Goal: Transaction & Acquisition: Purchase product/service

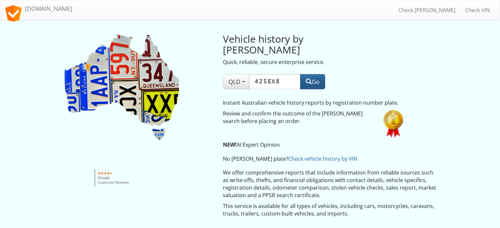
type input "425ex8"
click at [311, 74] on button "Go" at bounding box center [312, 81] width 25 height 15
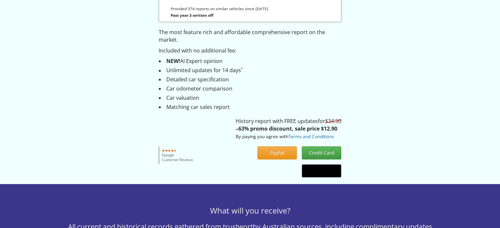
scroll to position [99, 0]
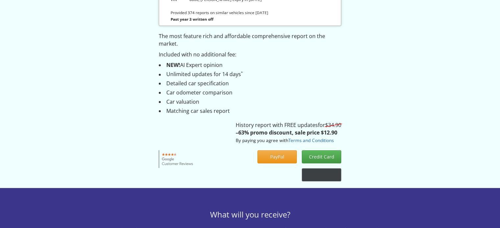
click at [335, 178] on icon "@import url(//fonts.googleapis.com/css?family=Google+Sans_old:500) ••••••" at bounding box center [333, 176] width 24 height 10
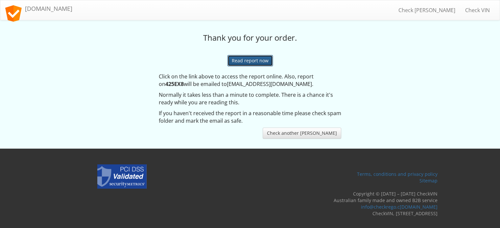
click at [262, 61] on link "Read report now" at bounding box center [249, 60] width 45 height 11
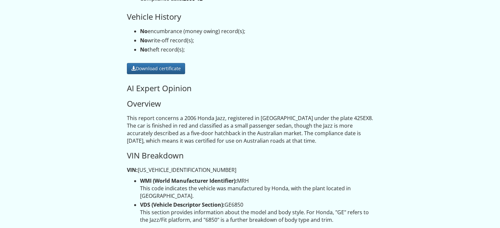
scroll to position [131, 0]
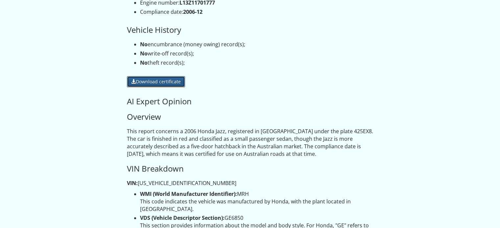
click at [171, 85] on link "Download certificate" at bounding box center [156, 81] width 58 height 11
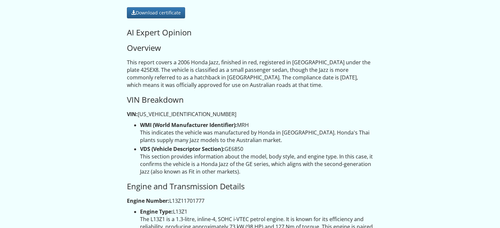
scroll to position [197, 0]
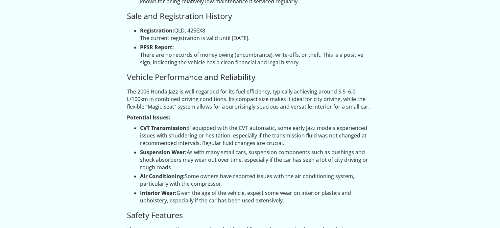
scroll to position [427, 0]
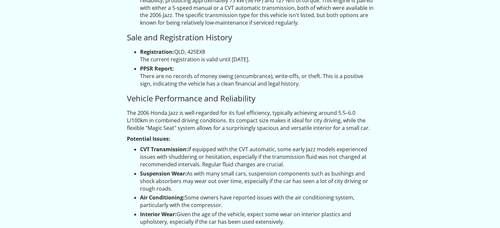
click at [434, 73] on div "Search report on 425EX8/QLD Generated 16 September 2025 utilising reputable Aus…" at bounding box center [250, 99] width 385 height 999
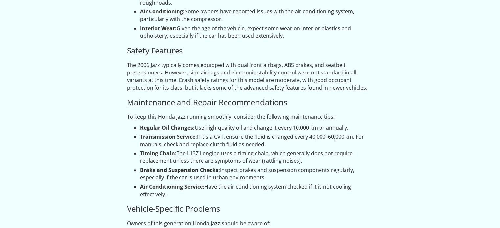
scroll to position [592, 0]
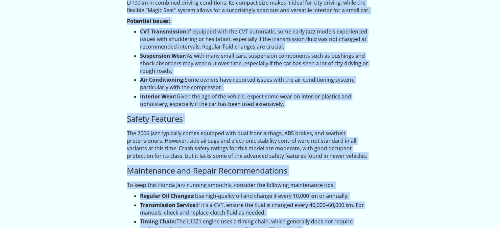
scroll to position [888, 0]
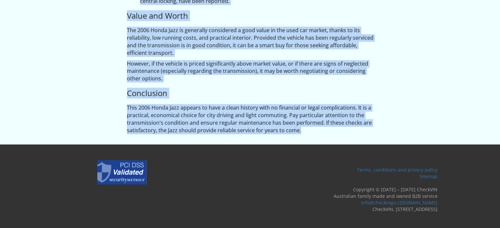
drag, startPoint x: 123, startPoint y: 34, endPoint x: 306, endPoint y: 130, distance: 206.9
copy div "Search report on 425EX8/QLD Generated 16 September 2025 utilising reputable Aus…"
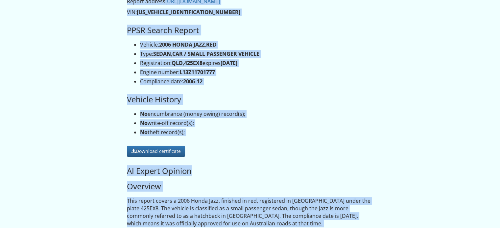
scroll to position [0, 0]
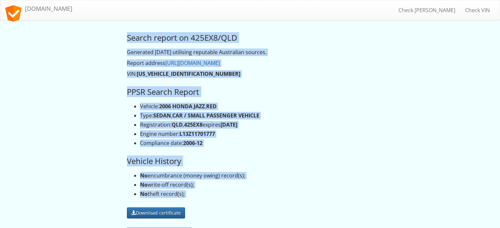
click at [260, 95] on h3 "PPSR Search Report" at bounding box center [250, 92] width 247 height 9
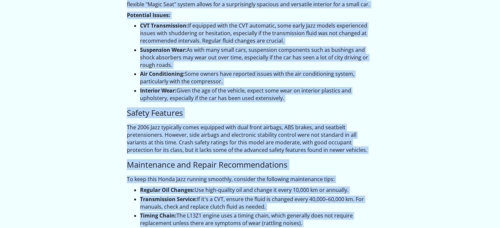
scroll to position [888, 0]
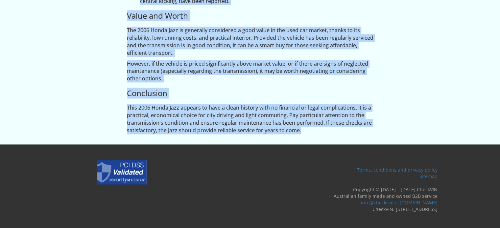
drag, startPoint x: 122, startPoint y: 34, endPoint x: 319, endPoint y: 138, distance: 222.3
copy div "Search report on 425EX8/QLD Generated 16 September 2025 utilising reputable Aus…"
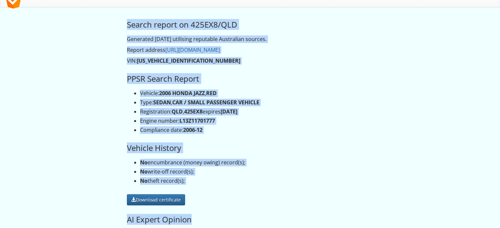
scroll to position [1, 0]
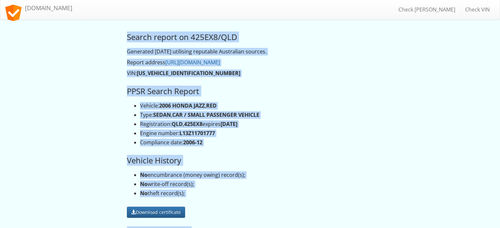
click at [364, 93] on h3 "PPSR Search Report" at bounding box center [250, 91] width 247 height 9
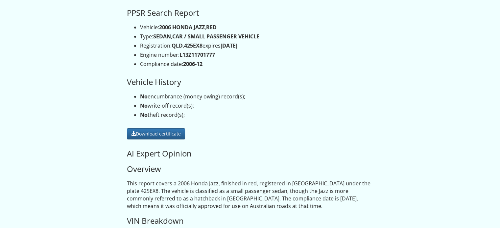
scroll to position [66, 0]
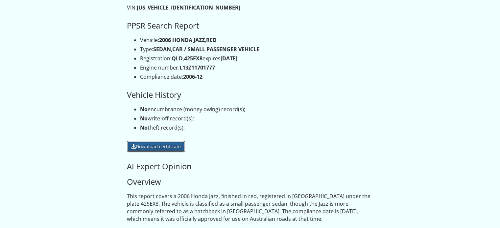
click at [176, 148] on link "Download certificate" at bounding box center [156, 146] width 58 height 11
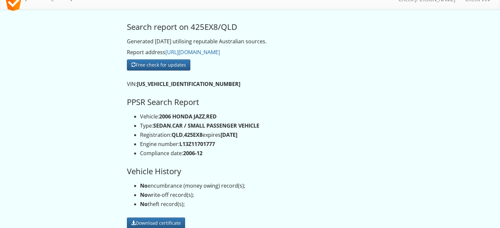
scroll to position [33, 0]
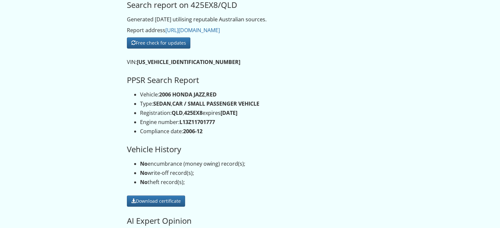
click at [173, 162] on li "No encumbrance (money owing) record(s);" at bounding box center [256, 164] width 233 height 8
click at [173, 163] on li "No encumbrance (money owing) record(s);" at bounding box center [256, 164] width 233 height 8
click at [169, 151] on div at bounding box center [169, 151] width 0 height 0
click at [312, 129] on li "Compliance date: 2006-12" at bounding box center [256, 132] width 233 height 8
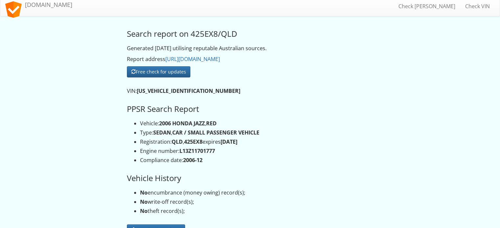
scroll to position [0, 0]
